Goal: Task Accomplishment & Management: Manage account settings

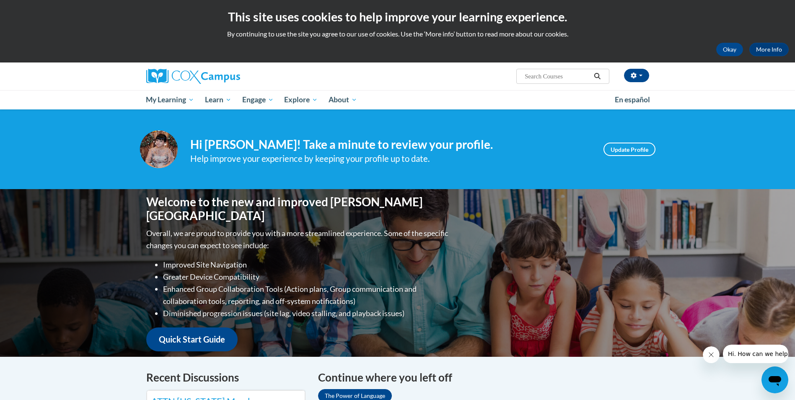
click at [476, 87] on div "Maryna Miller (America/New_York UTC-04:00) My Profile Inbox My Transcripts Log …" at bounding box center [398, 76] width 528 height 28
click at [642, 77] on button "button" at bounding box center [636, 75] width 25 height 13
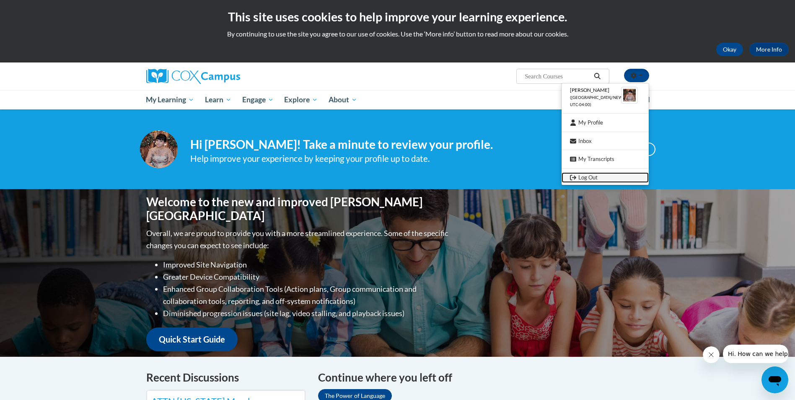
click at [587, 178] on link "Log Out" at bounding box center [604, 177] width 87 height 10
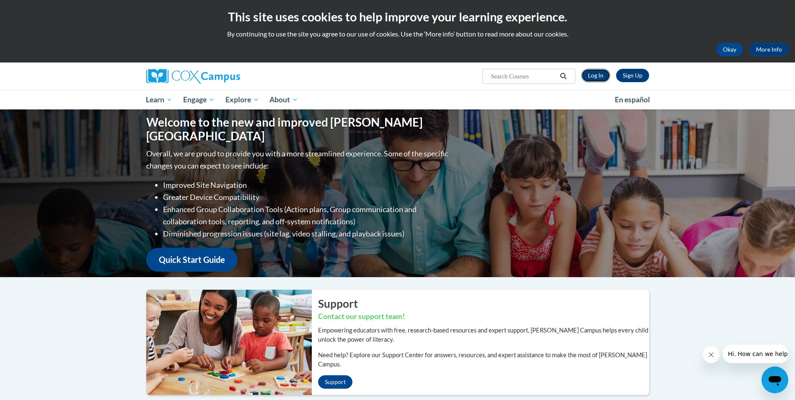
click at [601, 73] on link "Log In" at bounding box center [595, 75] width 29 height 13
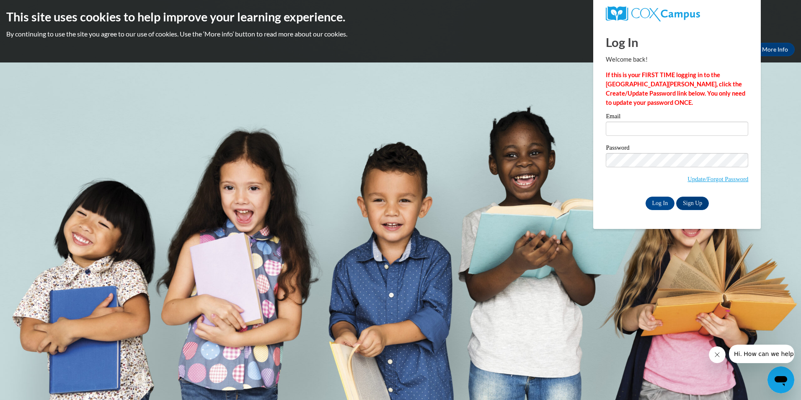
type input "maryna.miller@yahoo.com"
click at [690, 131] on input "maryna.miller@yahoo.com" at bounding box center [677, 129] width 142 height 14
drag, startPoint x: 622, startPoint y: 134, endPoint x: 628, endPoint y: 128, distance: 8.0
click at [622, 134] on input "maryna.miller@yahoo.com" at bounding box center [677, 129] width 142 height 14
drag, startPoint x: 686, startPoint y: 132, endPoint x: 572, endPoint y: 141, distance: 113.9
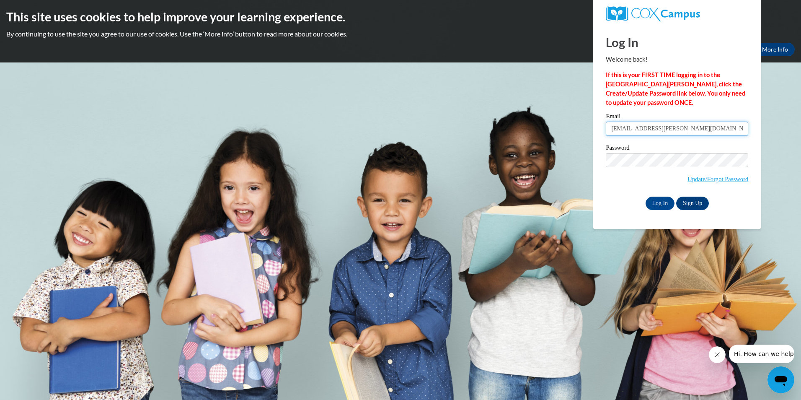
click at [572, 141] on body "This site uses cookies to help improve your learning experience. By continuing …" at bounding box center [400, 200] width 801 height 400
type input "agrynenkooksana@ukr.net"
click at [660, 204] on input "Log In" at bounding box center [660, 203] width 29 height 13
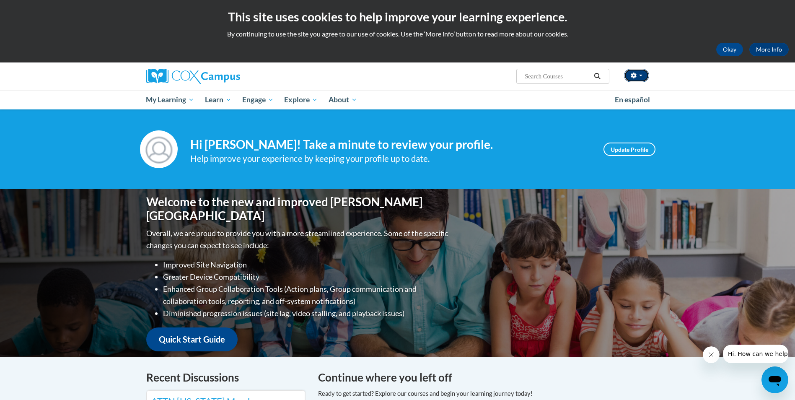
click at [641, 71] on button "button" at bounding box center [636, 75] width 25 height 13
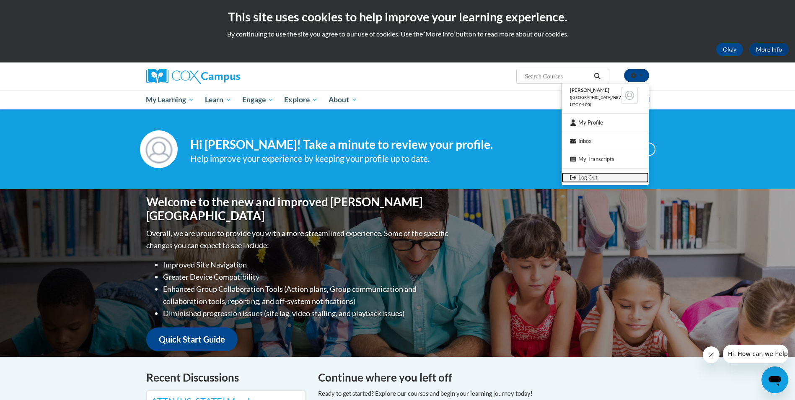
click at [591, 176] on link "Log Out" at bounding box center [604, 177] width 87 height 10
